Goal: Task Accomplishment & Management: Manage account settings

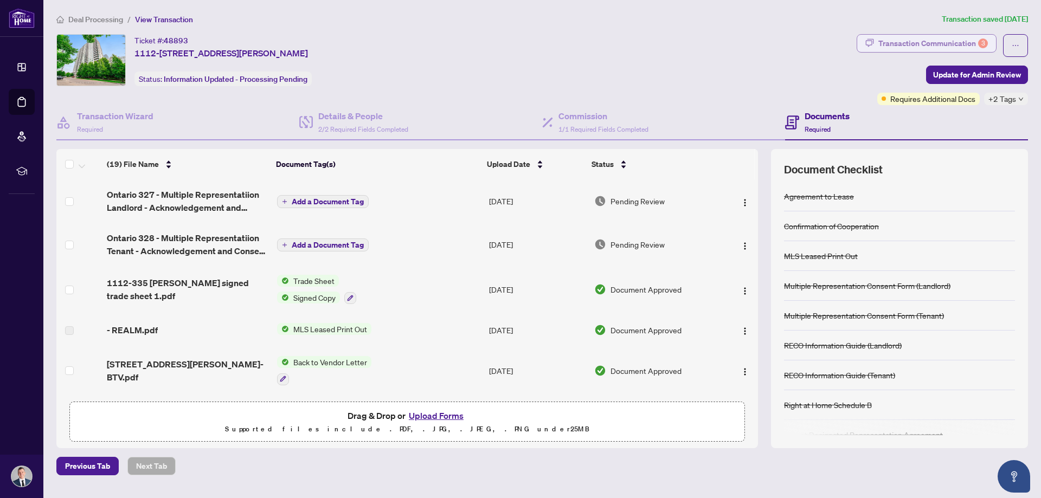
click at [906, 35] on div "Transaction Communication 3" at bounding box center [934, 43] width 110 height 17
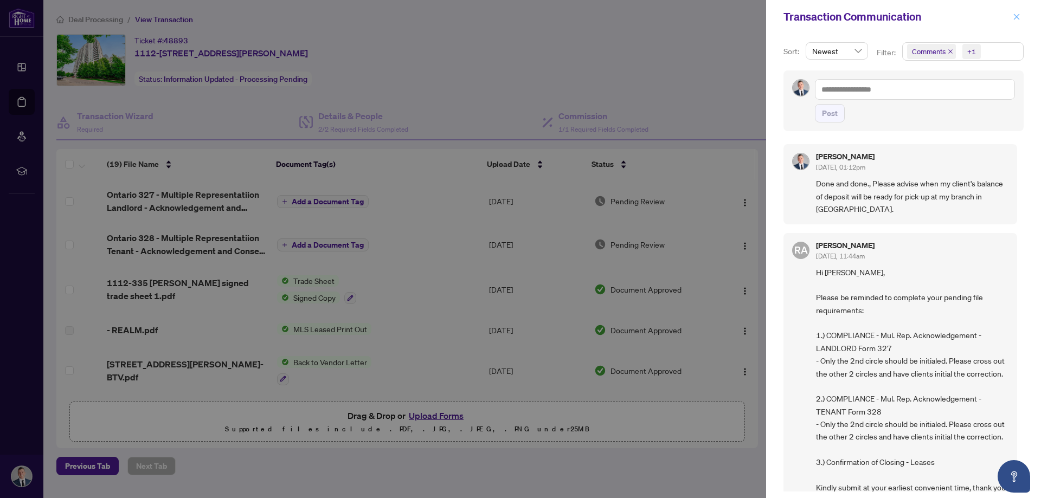
click at [1020, 15] on icon "close" at bounding box center [1017, 17] width 8 height 8
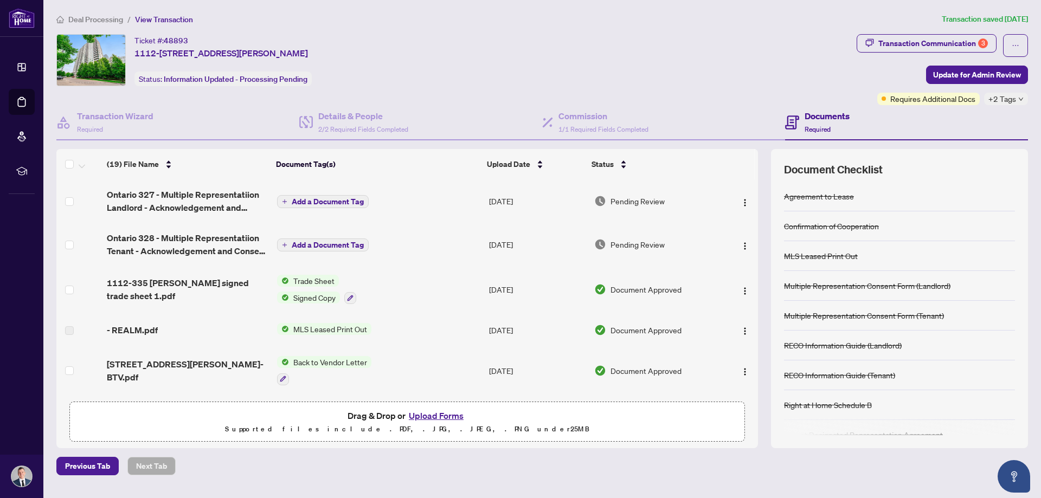
click at [88, 16] on span "Deal Processing" at bounding box center [95, 20] width 55 height 10
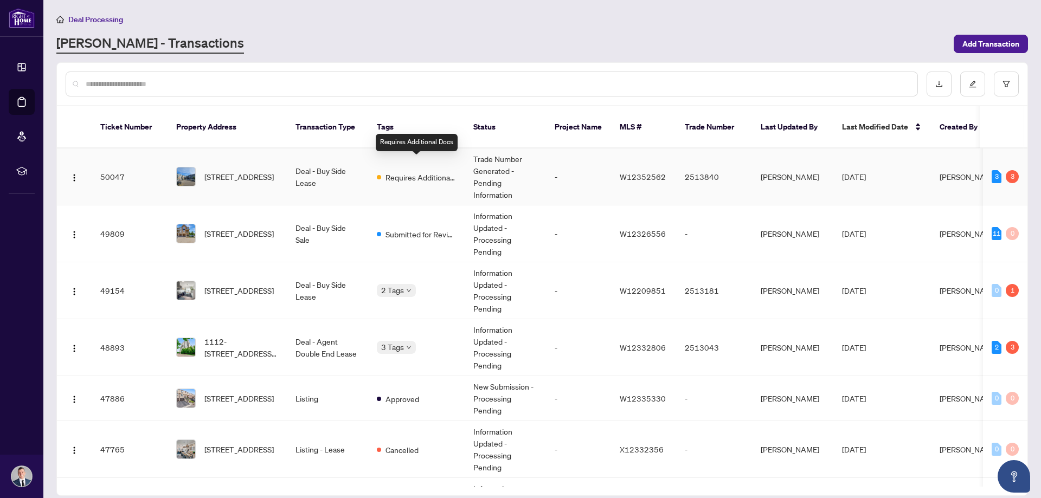
click at [411, 171] on span "Requires Additional Docs" at bounding box center [421, 177] width 70 height 12
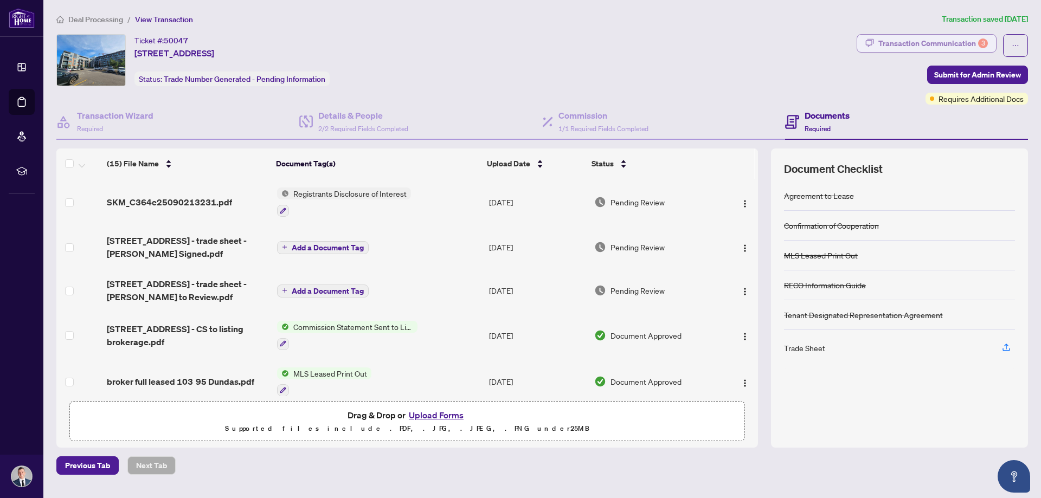
click at [908, 42] on div "Transaction Communication 3" at bounding box center [934, 43] width 110 height 17
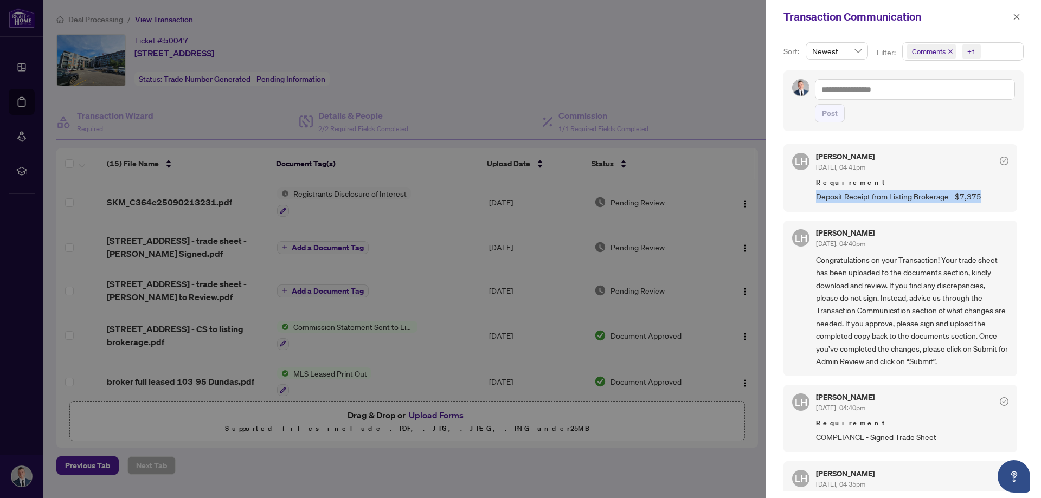
drag, startPoint x: 817, startPoint y: 197, endPoint x: 995, endPoint y: 196, distance: 178.4
click at [995, 196] on span "Deposit Receipt from Listing Brokerage - $7,375" at bounding box center [912, 196] width 193 height 12
copy span "Deposit Receipt from Listing Brokerage - $7,375"
click at [745, 71] on div at bounding box center [520, 249] width 1041 height 498
click at [1029, 15] on div "Transaction Communication" at bounding box center [903, 17] width 275 height 34
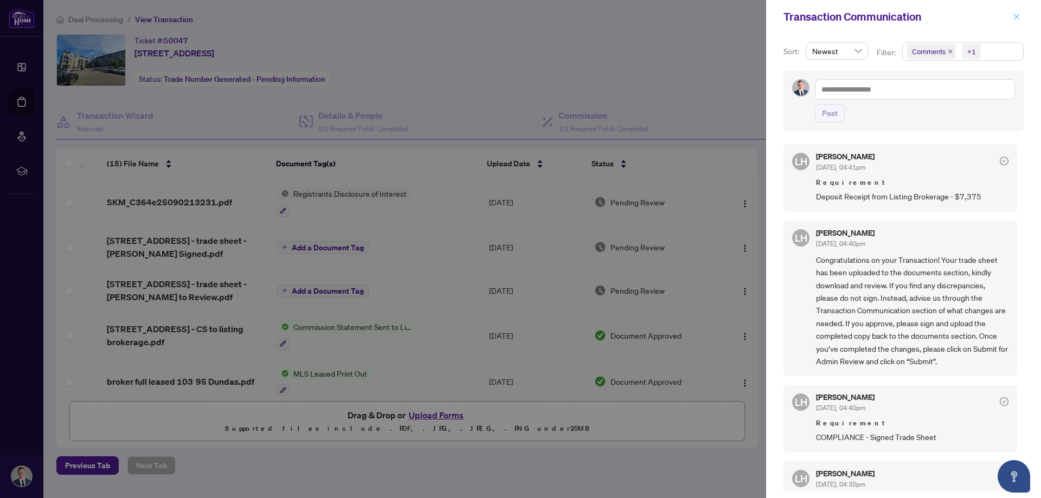
click at [1020, 17] on icon "close" at bounding box center [1017, 17] width 8 height 8
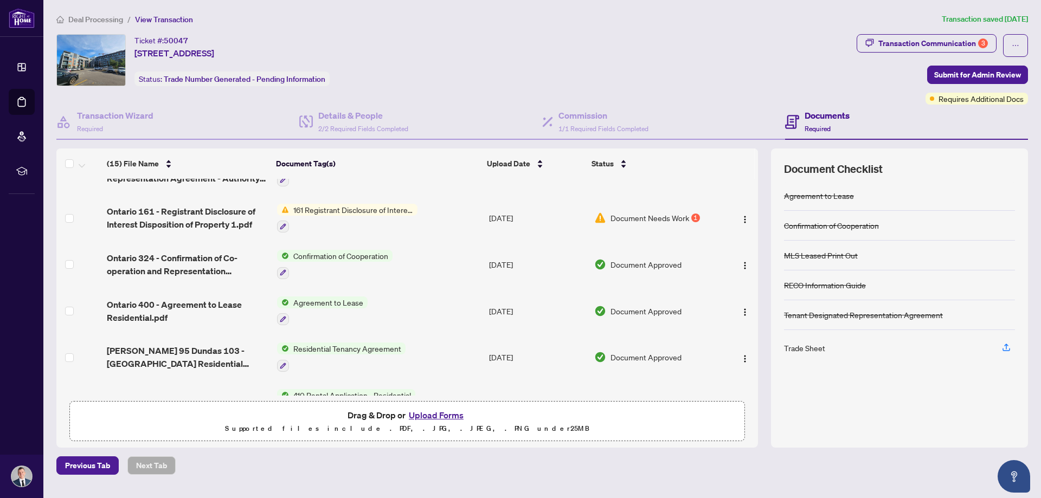
scroll to position [325, 0]
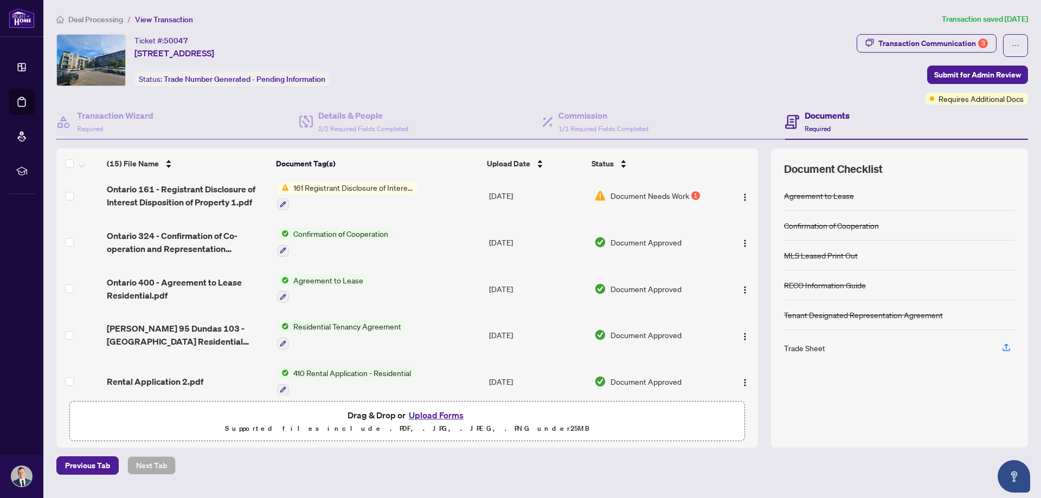
click at [425, 415] on button "Upload Forms" at bounding box center [436, 415] width 61 height 14
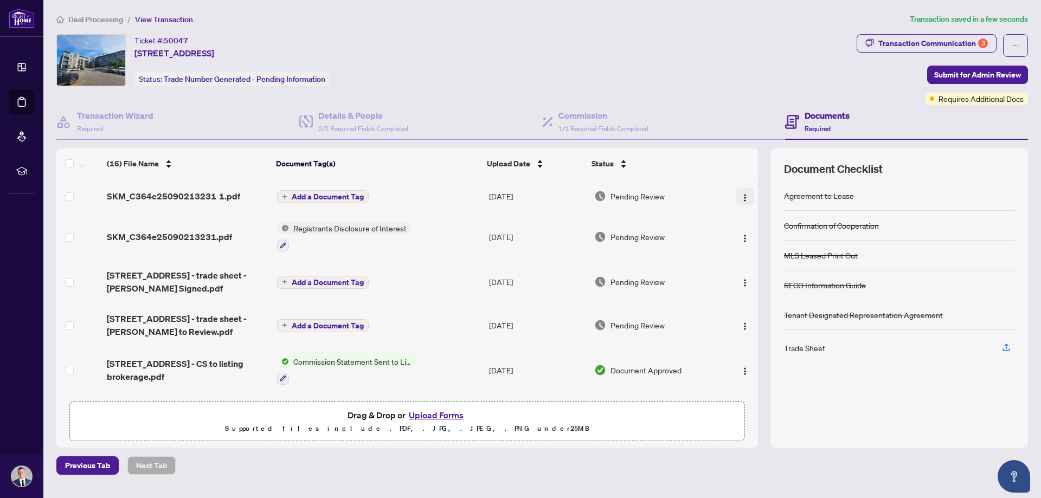
click at [745, 190] on span "button" at bounding box center [745, 196] width 9 height 12
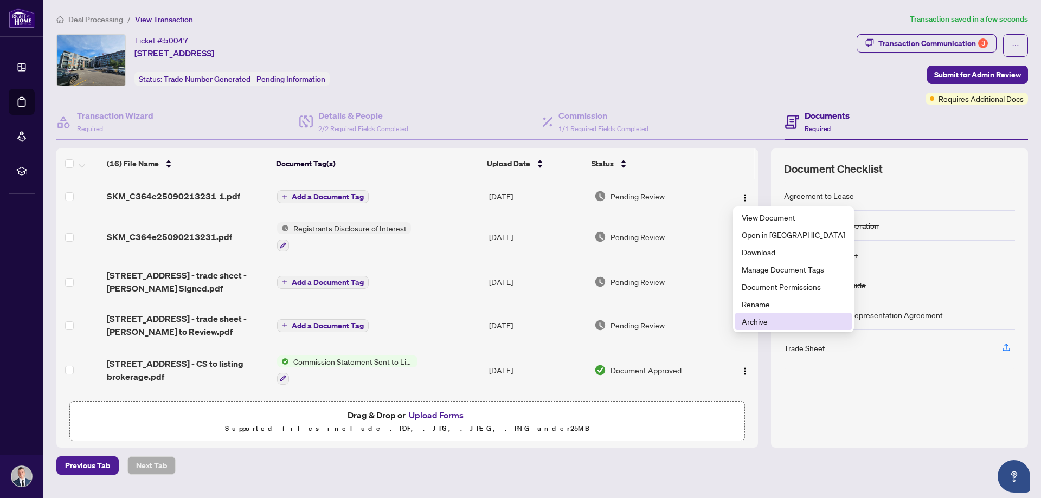
click at [766, 322] on span "Archive" at bounding box center [794, 322] width 104 height 12
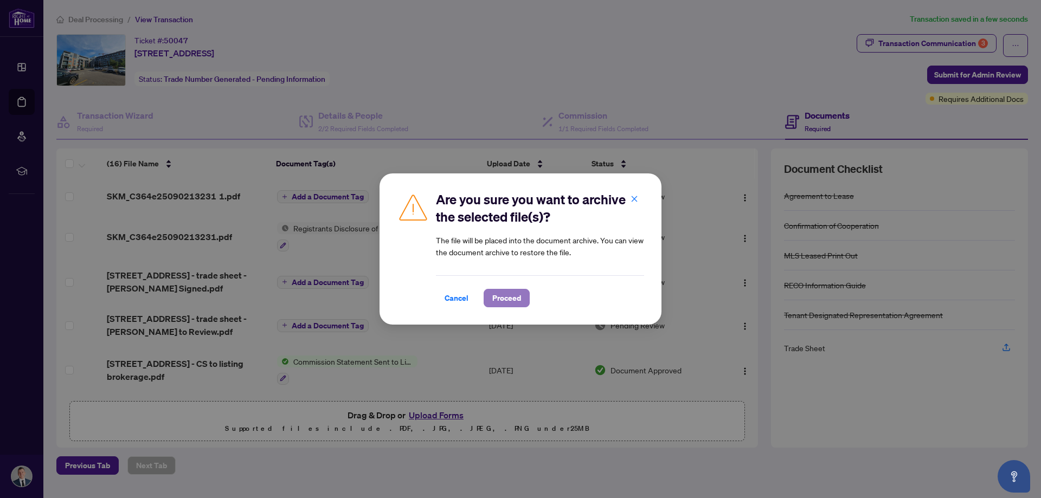
click at [509, 298] on span "Proceed" at bounding box center [506, 298] width 29 height 17
